Goal: Task Accomplishment & Management: Manage account settings

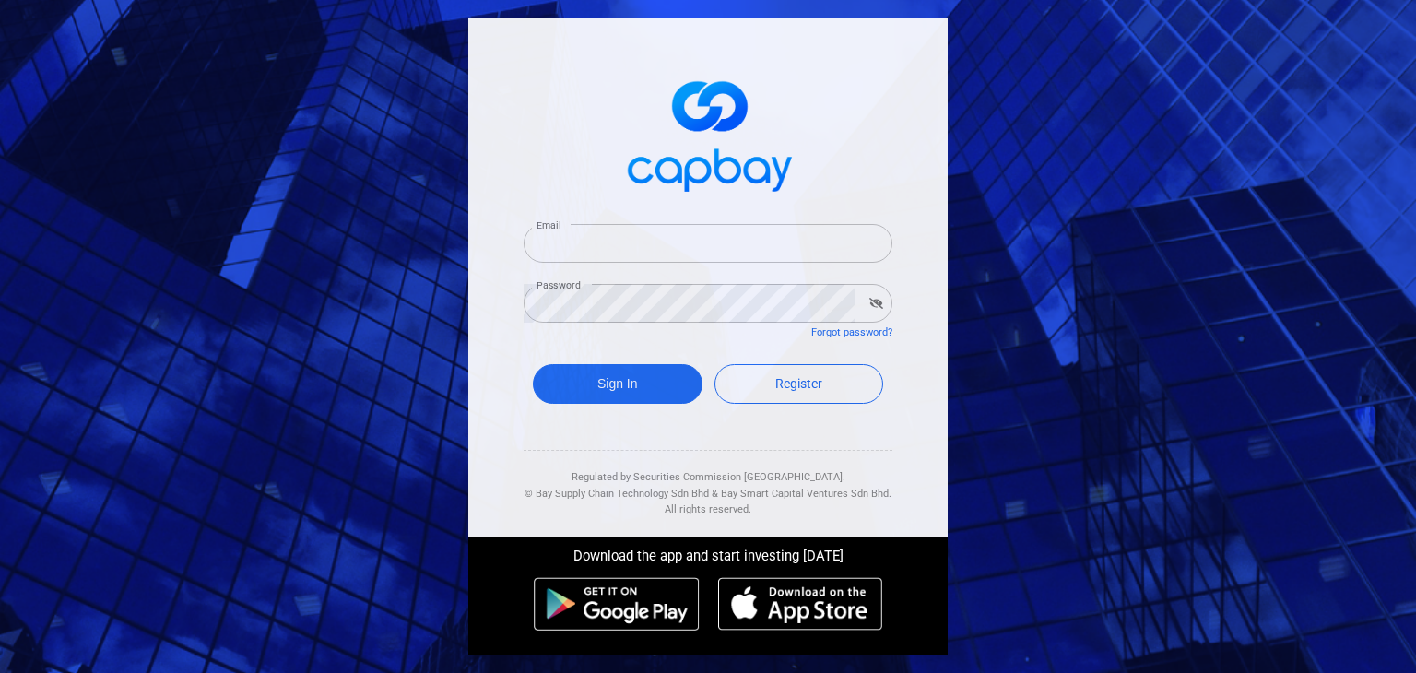
type input "[EMAIL_ADDRESS][DOMAIN_NAME]"
drag, startPoint x: 0, startPoint y: 0, endPoint x: 676, endPoint y: 388, distance: 779.3
click at [676, 388] on button "Sign In" at bounding box center [618, 384] width 170 height 40
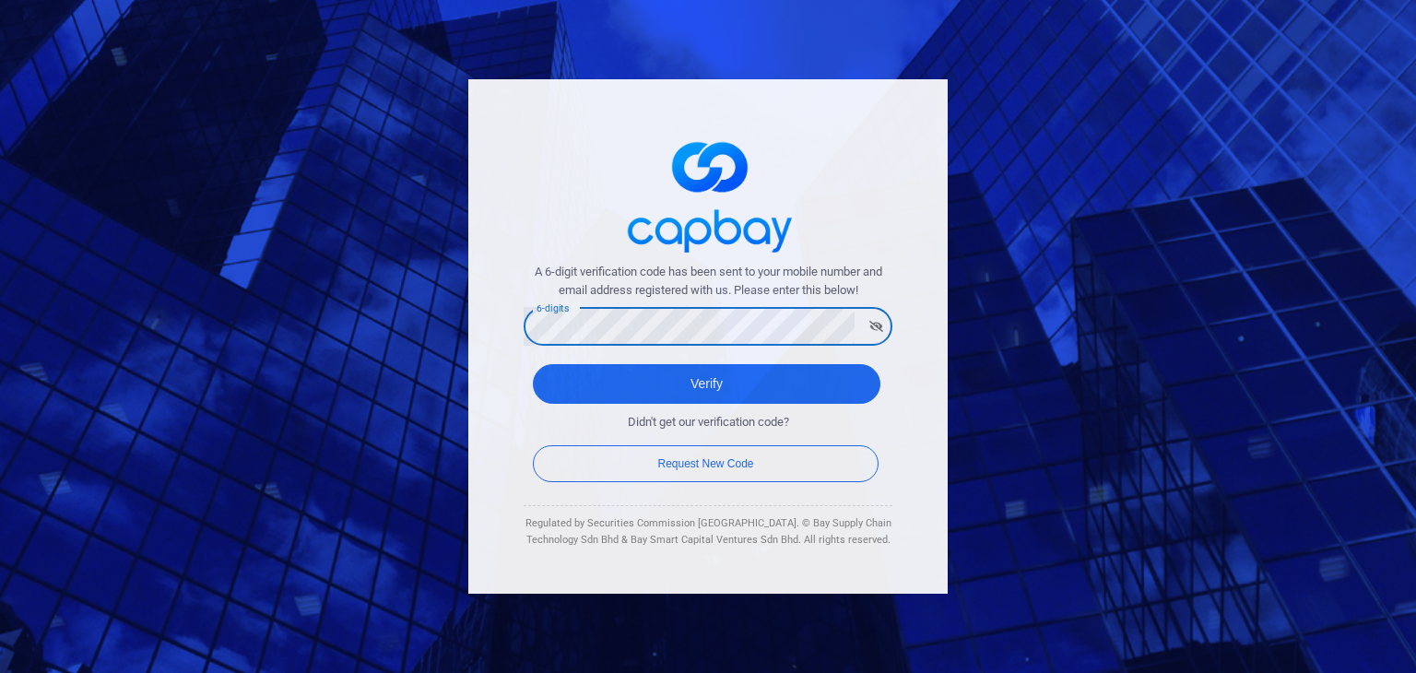
click at [533, 364] on button "Verify" at bounding box center [707, 384] width 348 height 40
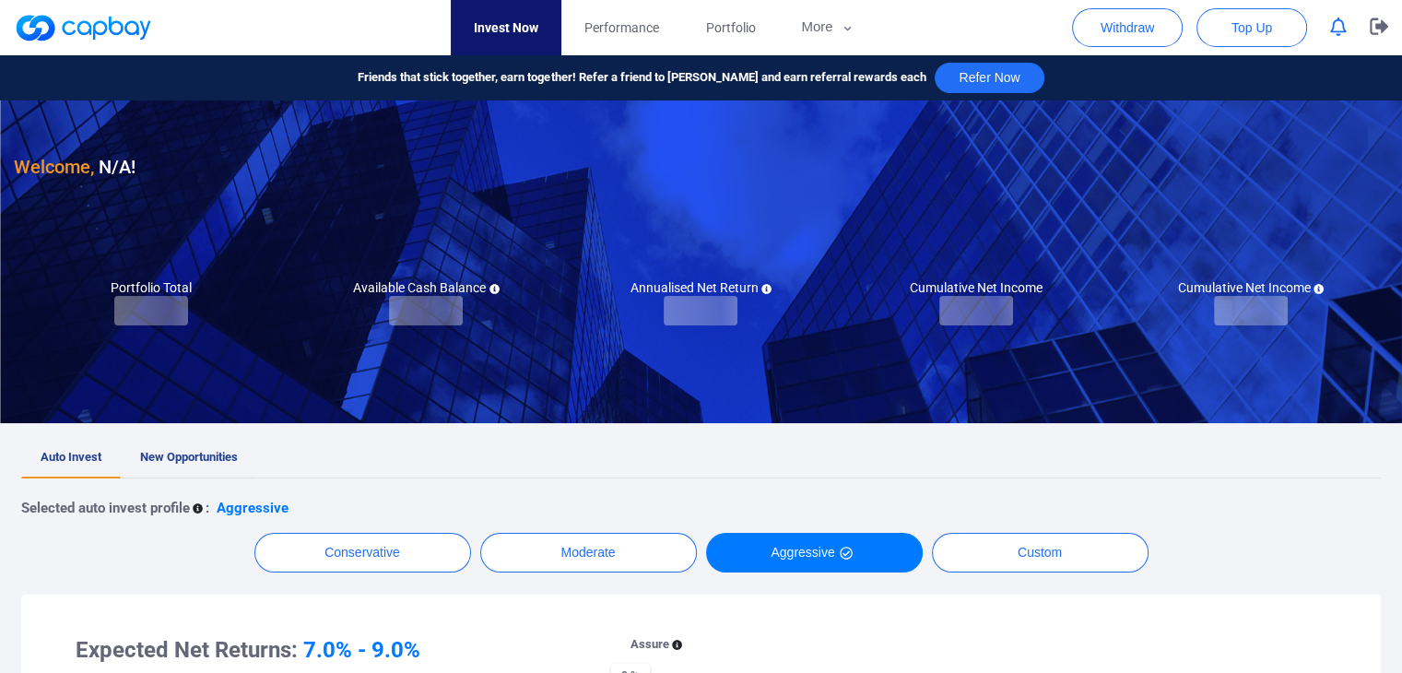
click at [216, 443] on link "New Opportunities" at bounding box center [189, 458] width 136 height 41
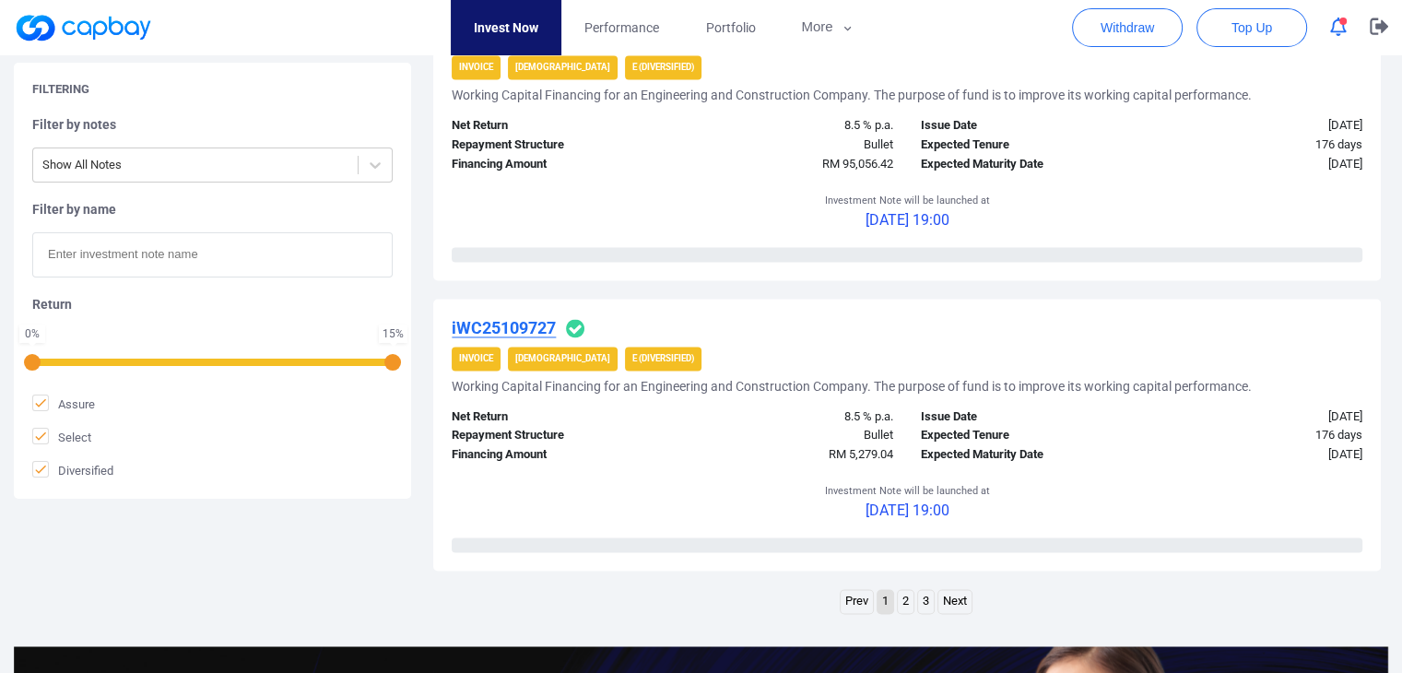
scroll to position [2766, 0]
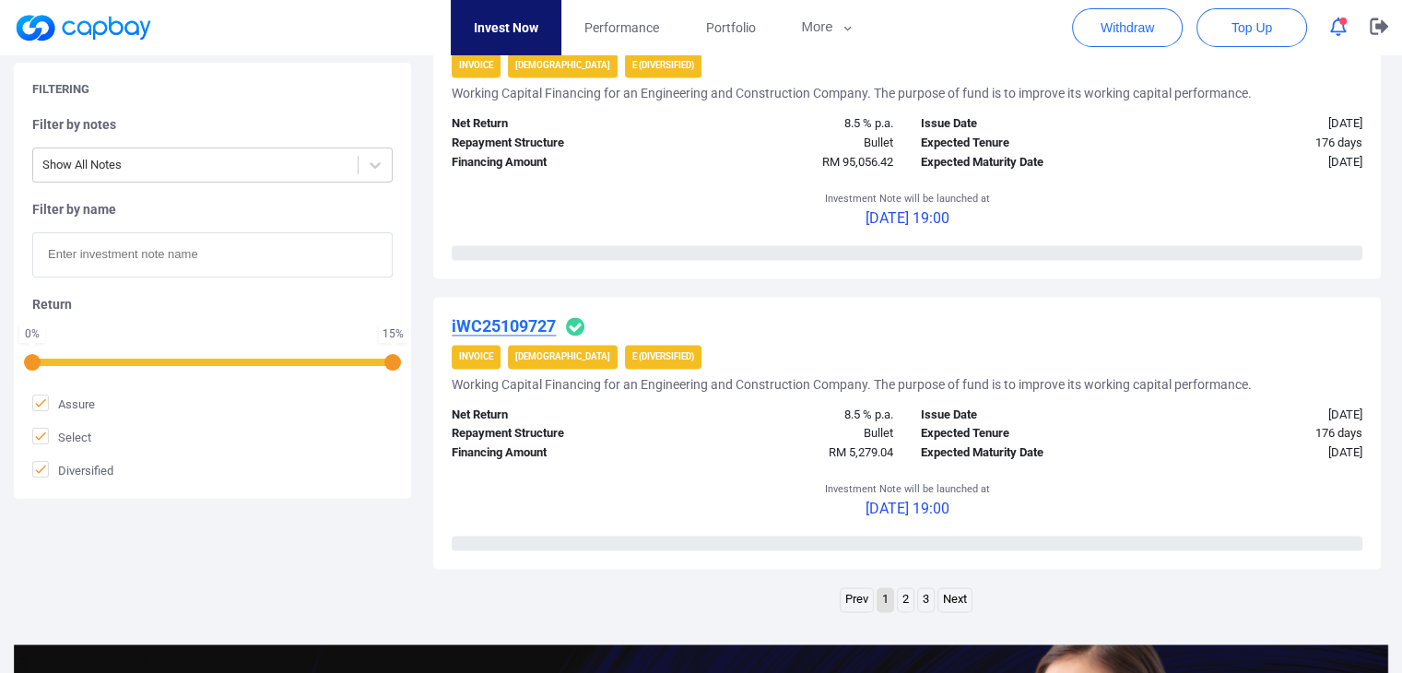
click at [961, 593] on link "Next" at bounding box center [954, 599] width 33 height 23
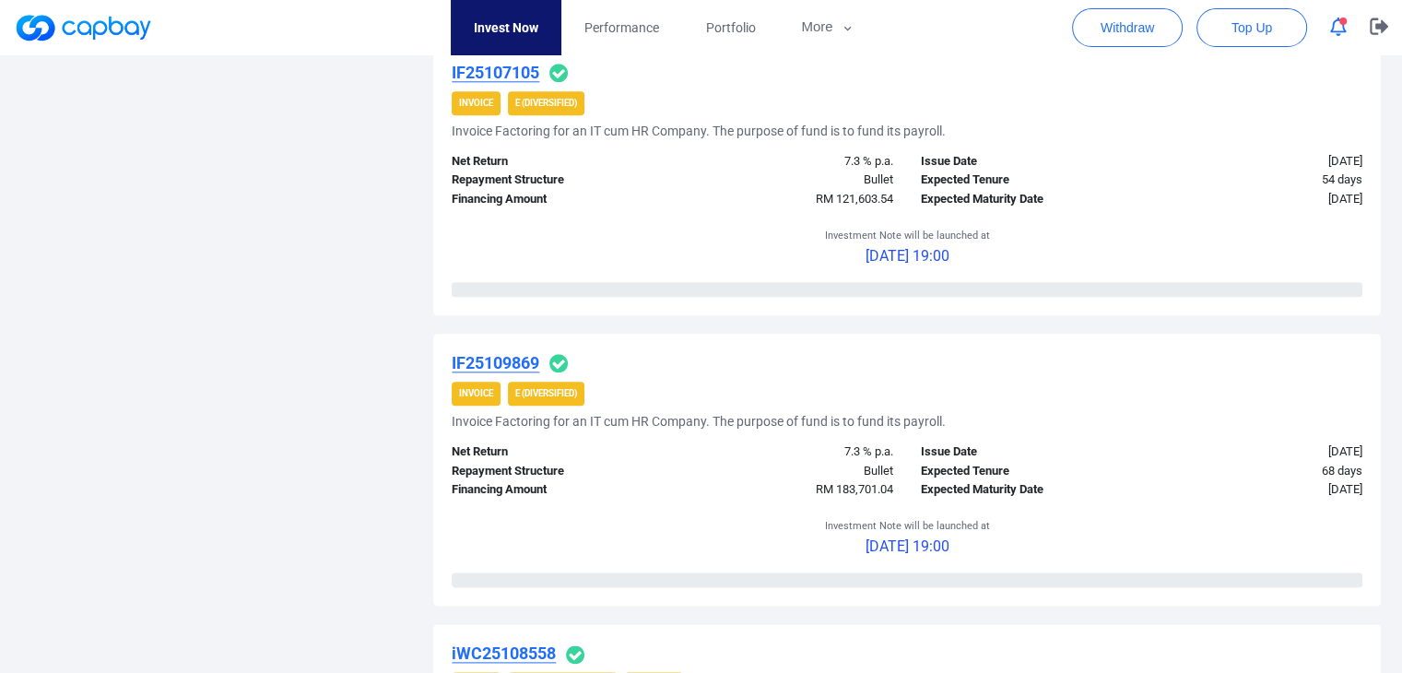
scroll to position [2933, 0]
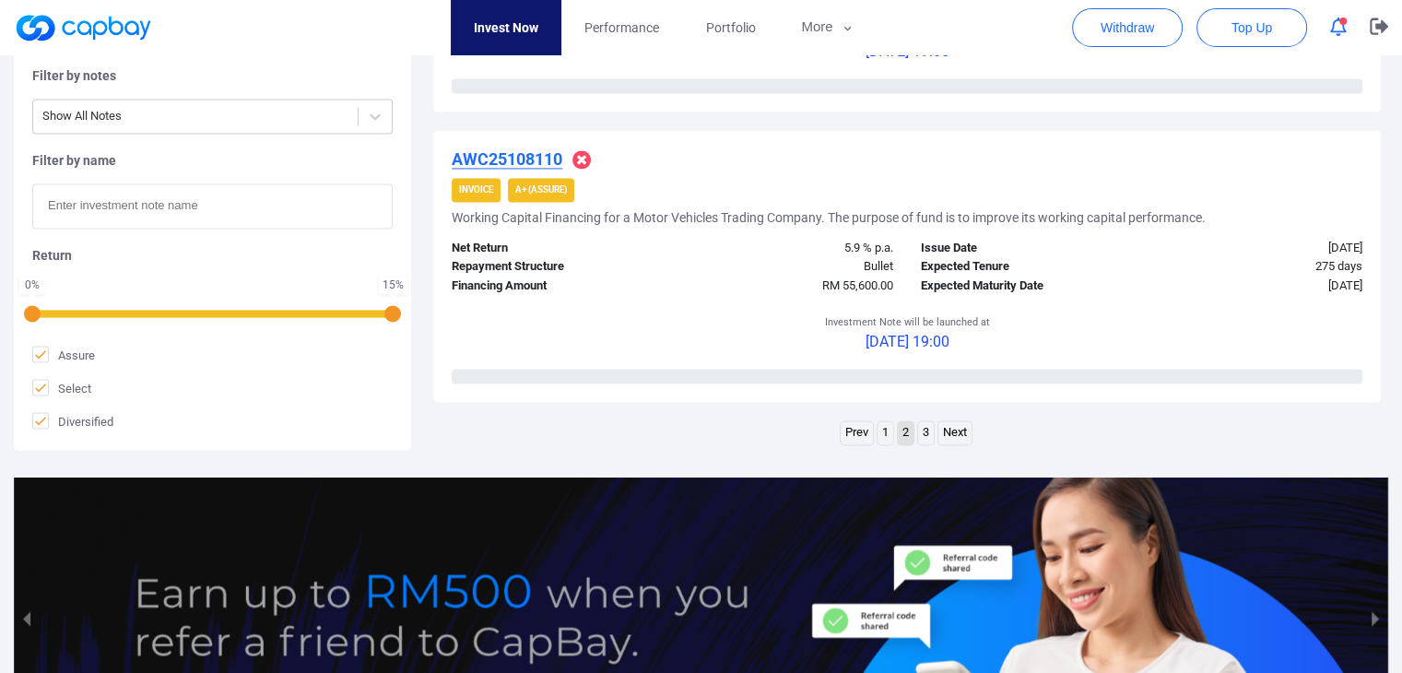
click at [926, 426] on link "3" at bounding box center [926, 432] width 16 height 23
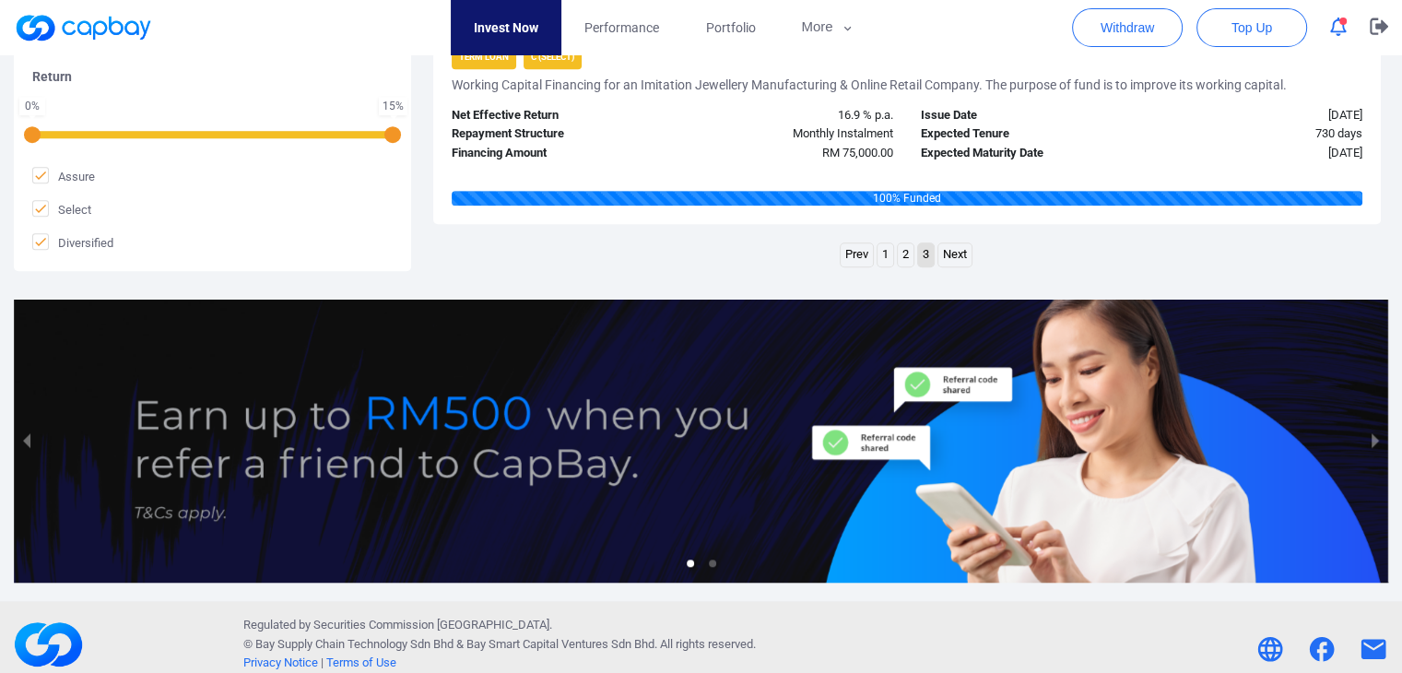
scroll to position [1324, 0]
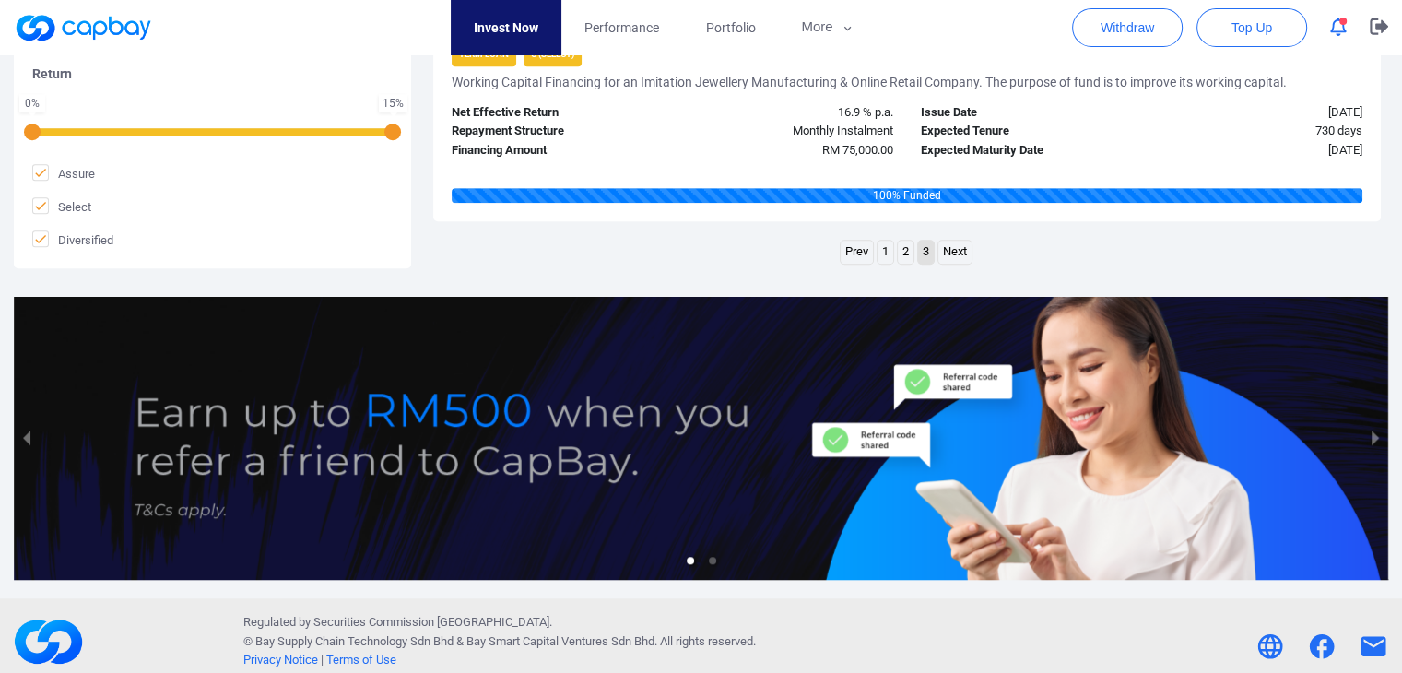
click at [881, 248] on link "1" at bounding box center [886, 252] width 16 height 23
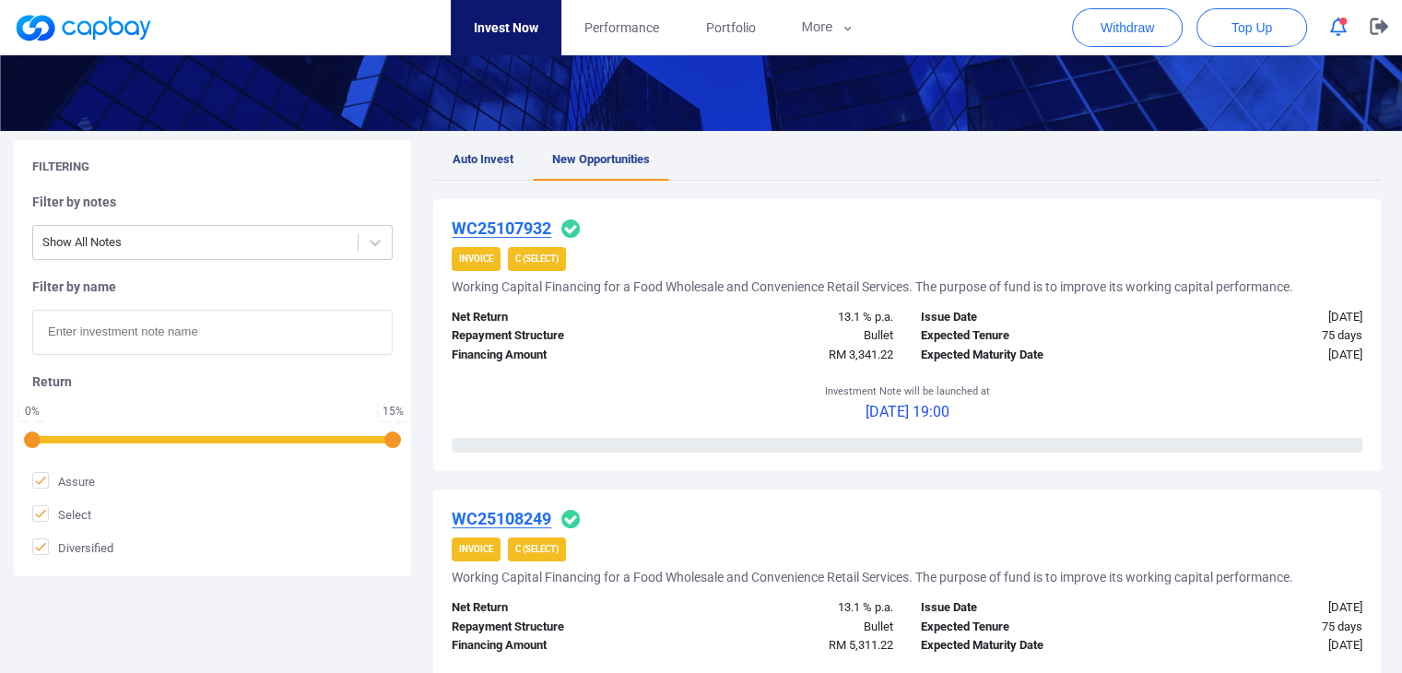
scroll to position [0, 0]
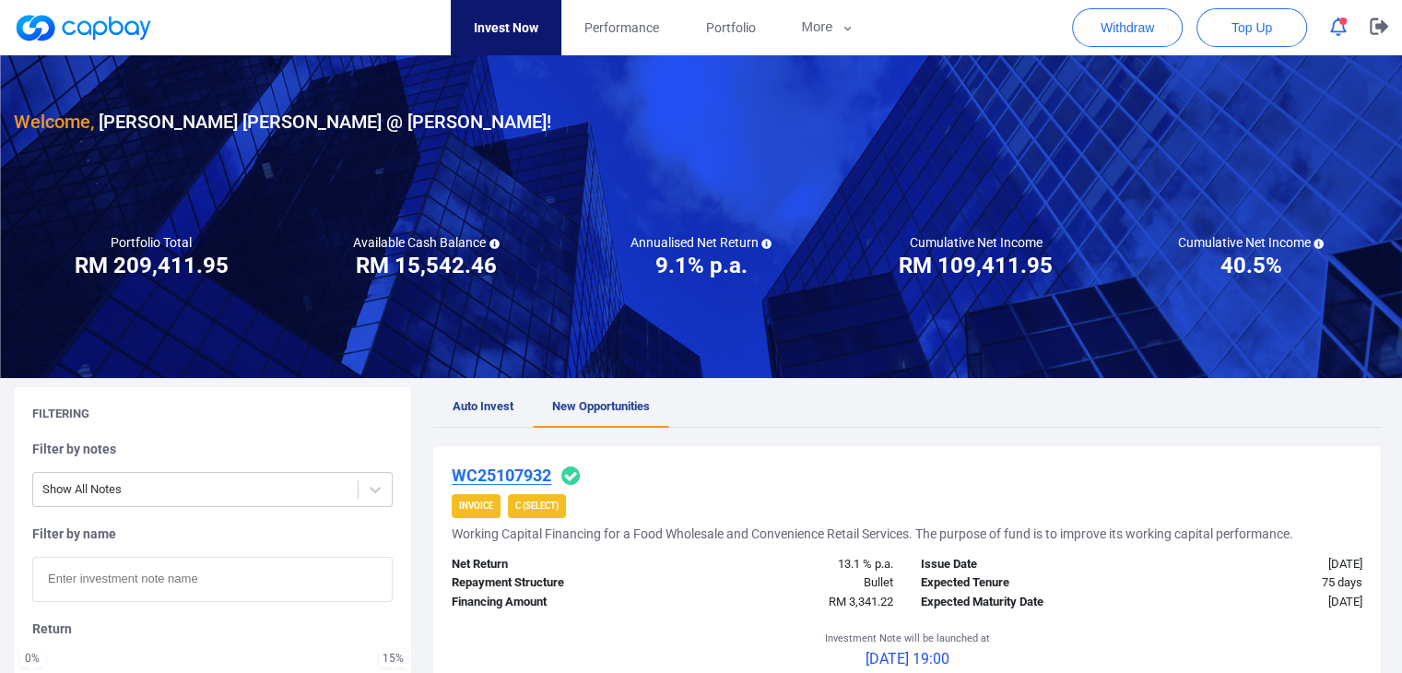
click at [1323, 19] on button "button" at bounding box center [1338, 27] width 35 height 29
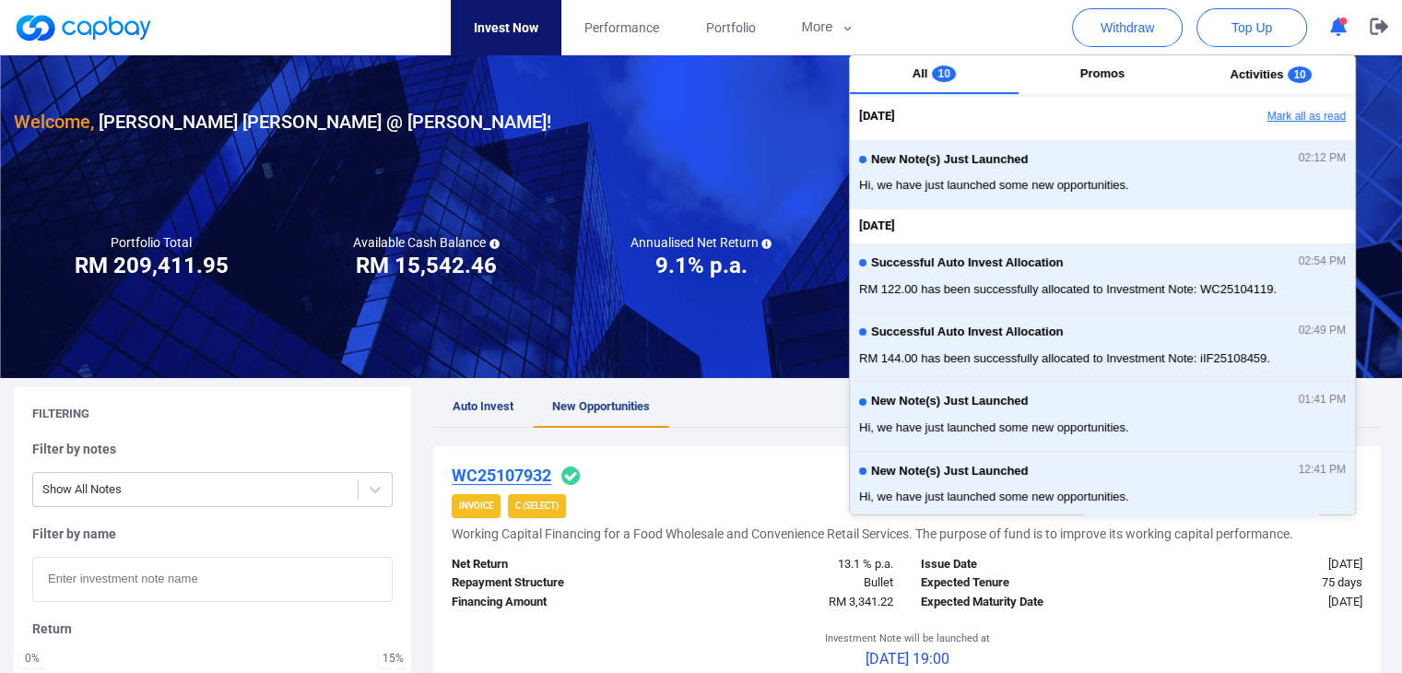
click at [1319, 108] on button "Mark all as read" at bounding box center [1256, 116] width 198 height 31
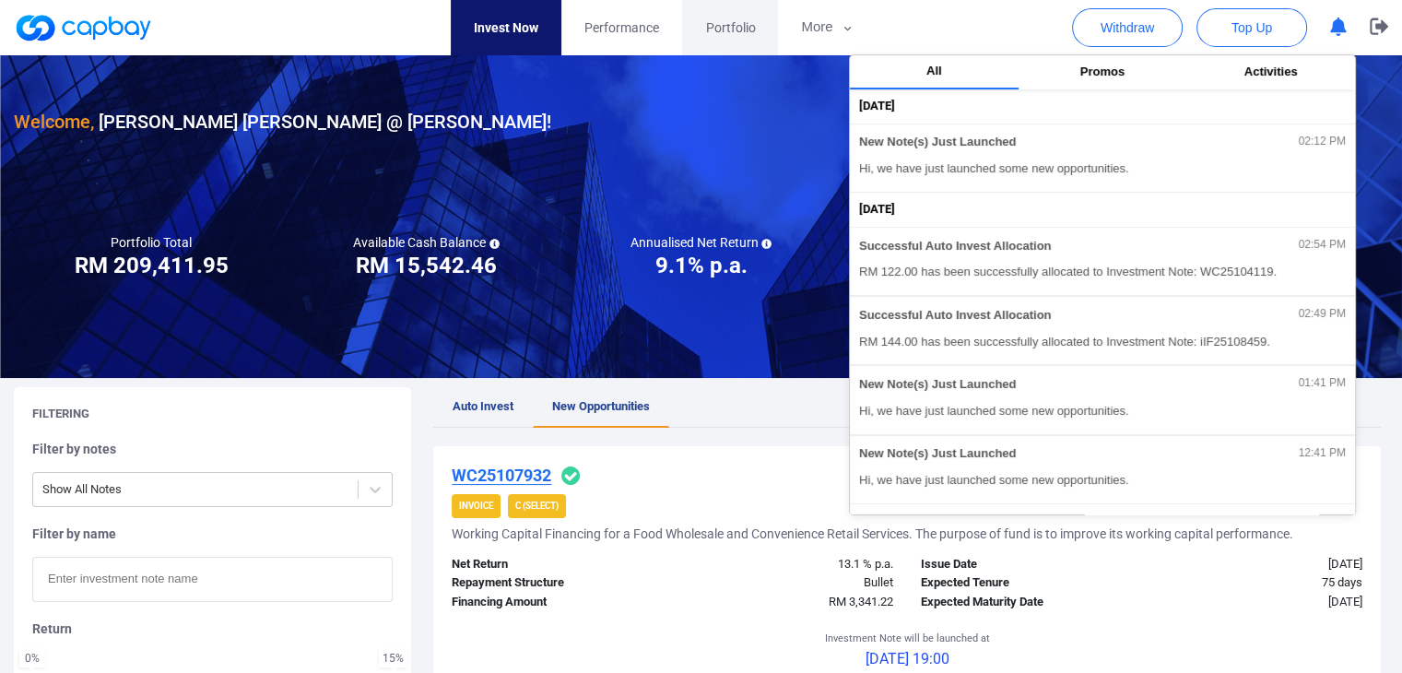
click at [735, 37] on span "Portfolio" at bounding box center [730, 28] width 50 height 20
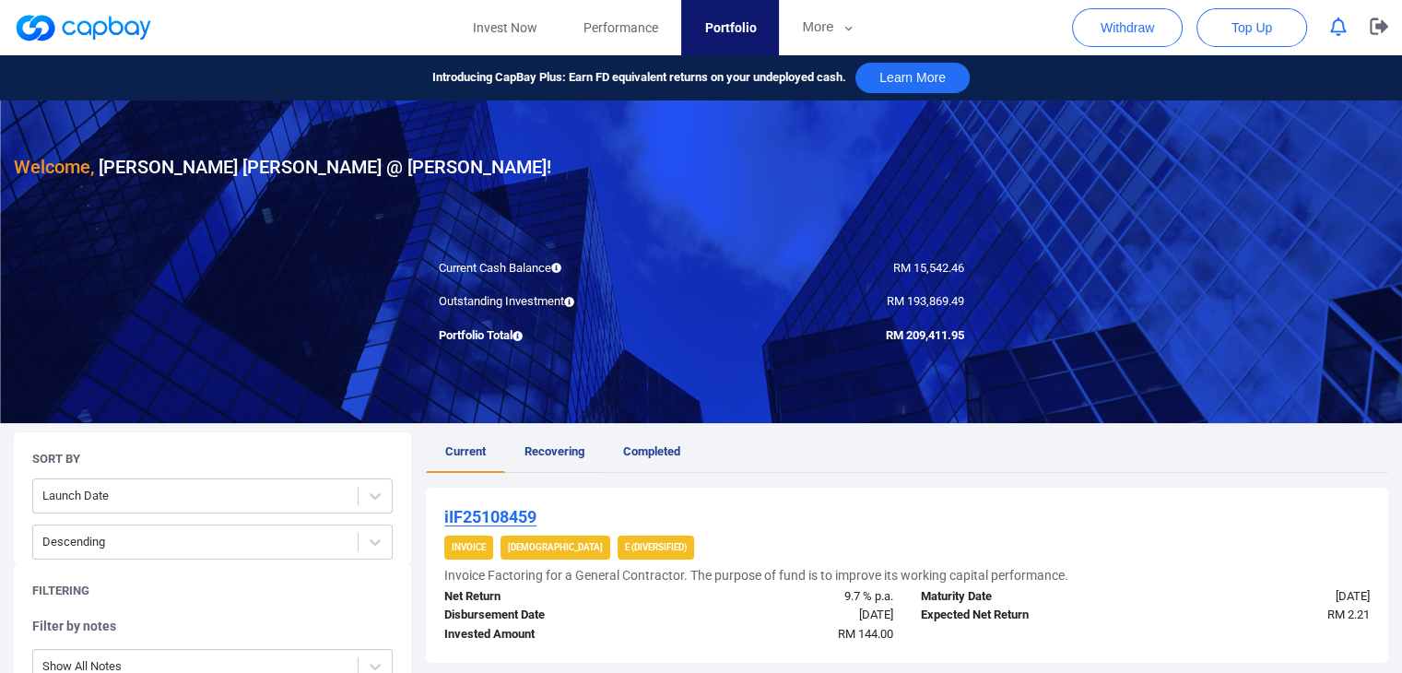
click at [575, 449] on span "Recovering" at bounding box center [555, 451] width 60 height 14
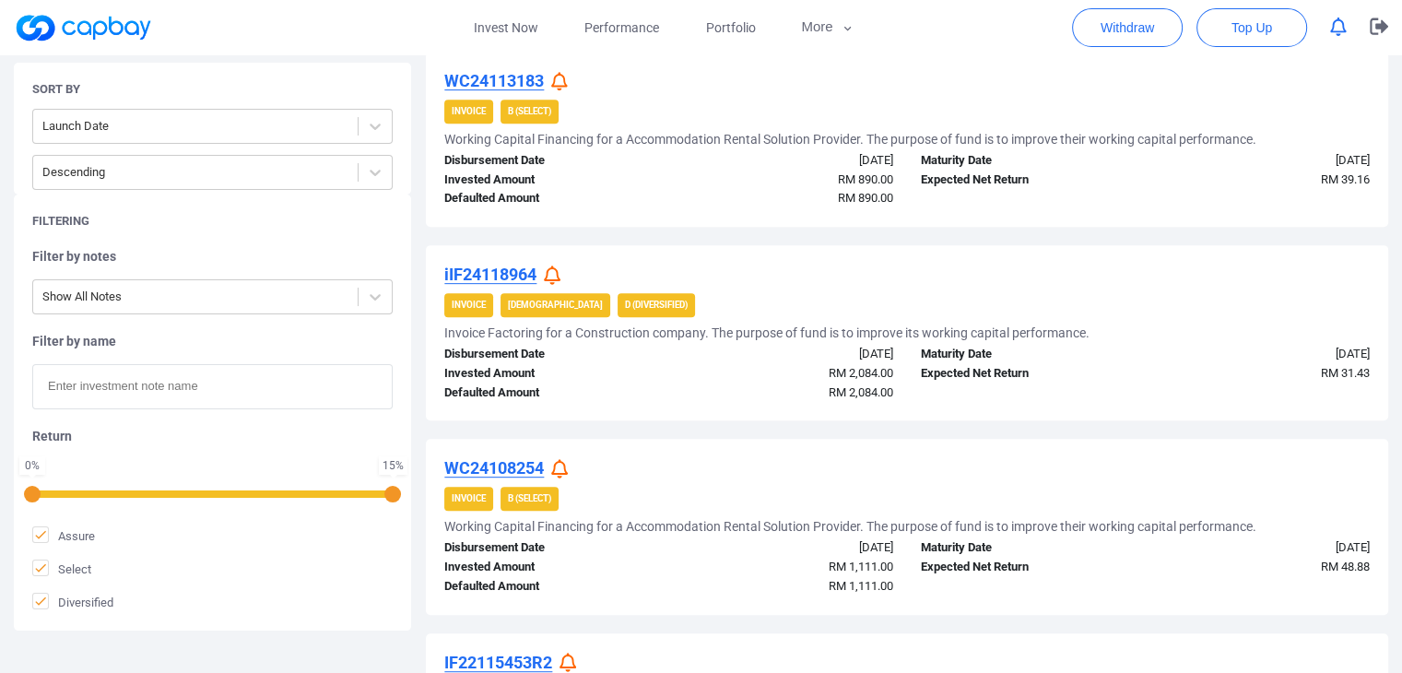
scroll to position [1014, 0]
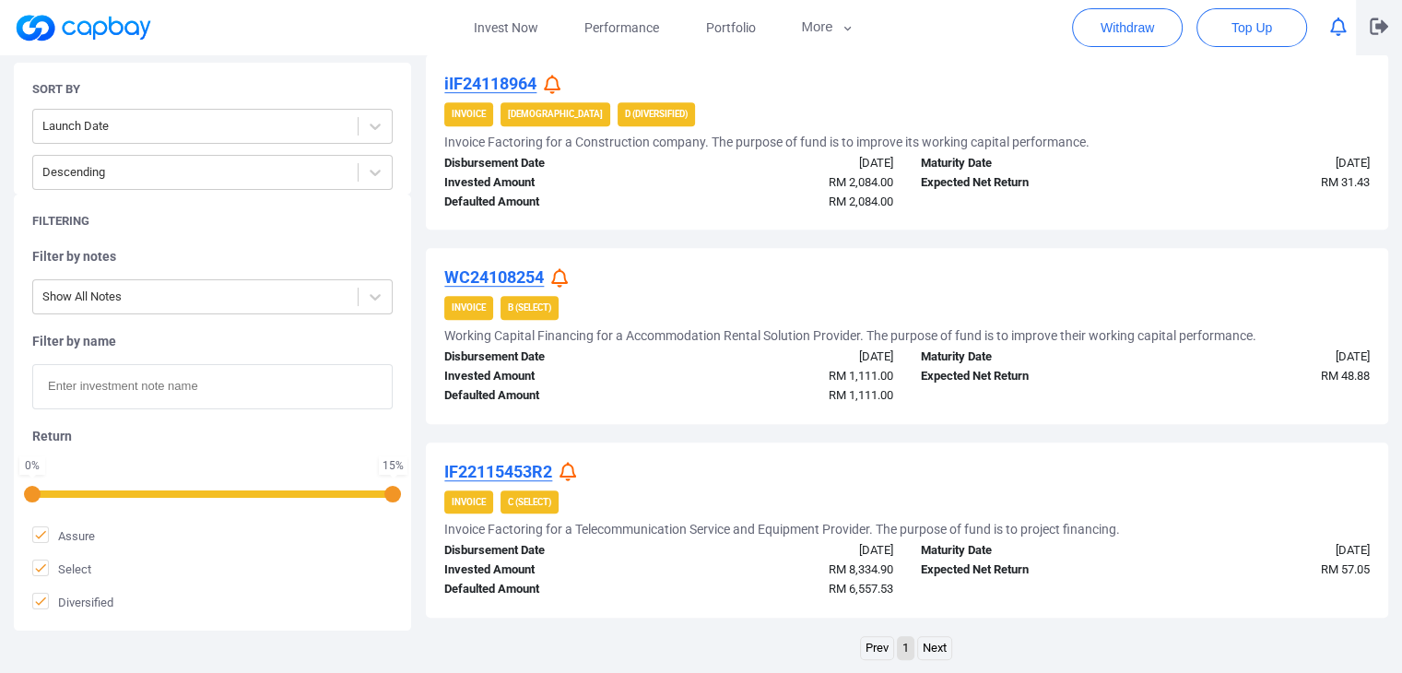
click at [1370, 34] on icon "button" at bounding box center [1379, 27] width 18 height 18
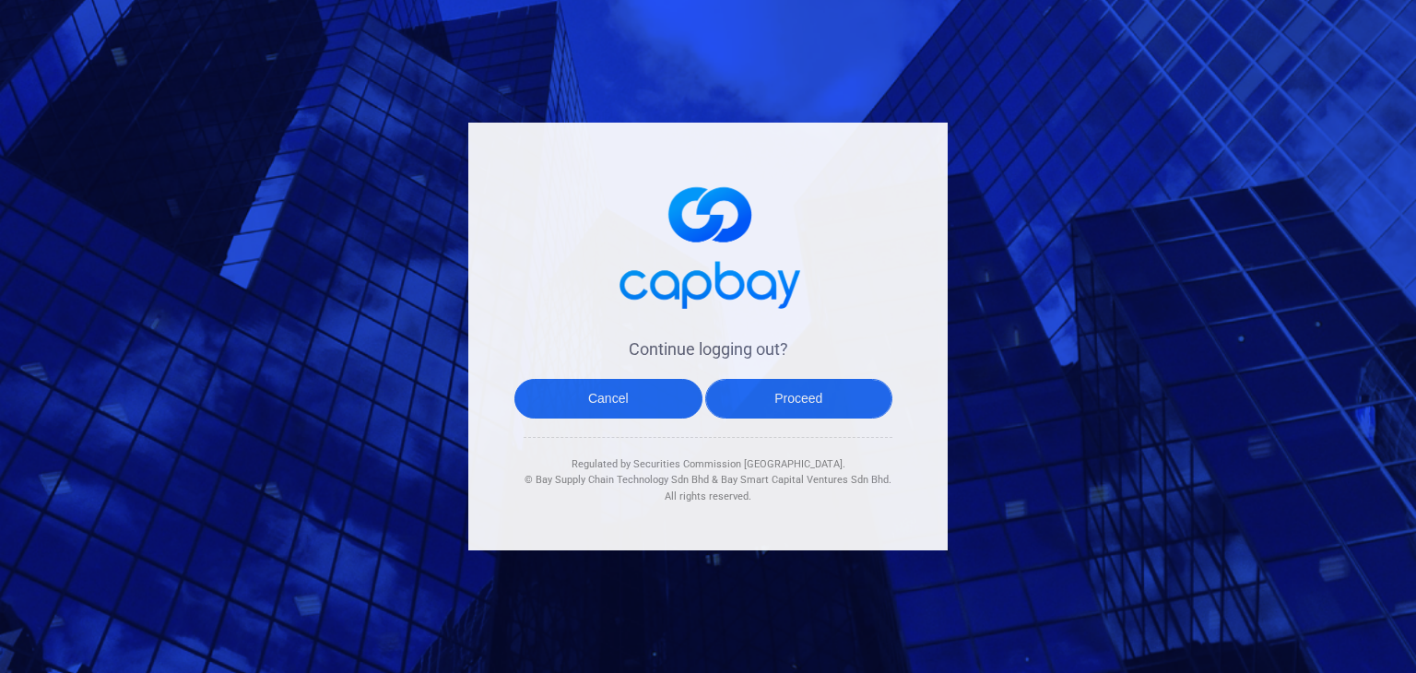
click at [860, 402] on button "Proceed" at bounding box center [799, 399] width 188 height 40
